Goal: Transaction & Acquisition: Purchase product/service

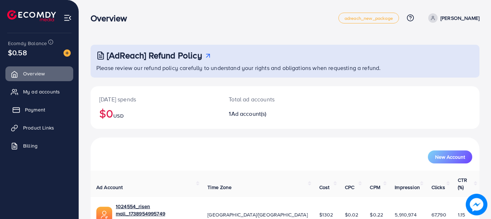
click at [35, 109] on span "Payment" at bounding box center [35, 109] width 20 height 7
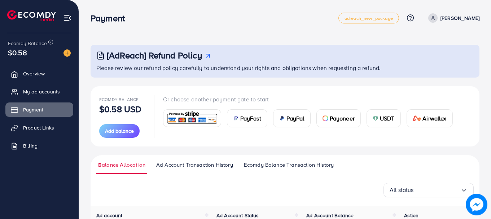
click at [373, 118] on img at bounding box center [376, 119] width 6 height 6
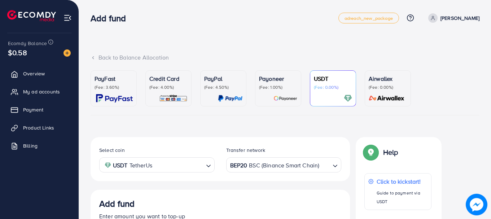
scroll to position [135, 0]
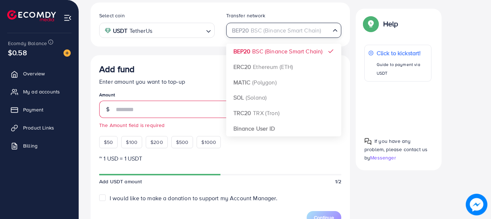
click at [325, 29] on input "Search for option" at bounding box center [280, 30] width 101 height 11
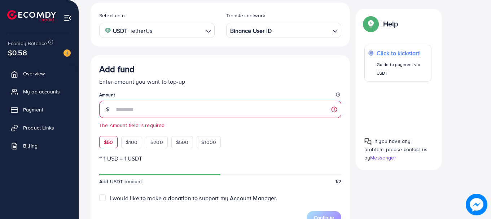
click at [108, 146] on span "$50" at bounding box center [108, 142] width 9 height 7
type input "**"
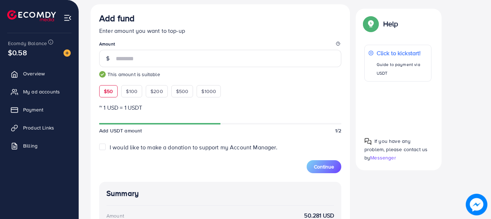
scroll to position [185, 0]
click at [328, 167] on span "Continue" at bounding box center [324, 167] width 20 height 7
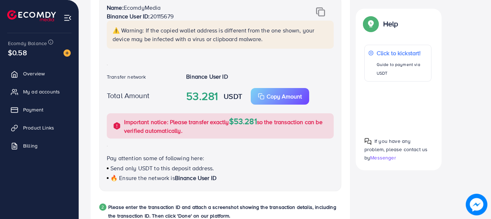
click at [166, 81] on div "Transfer network" at bounding box center [140, 78] width 79 height 10
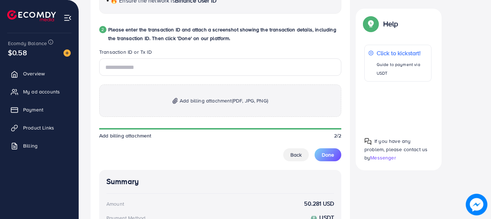
scroll to position [363, 0]
